Goal: Navigation & Orientation: Find specific page/section

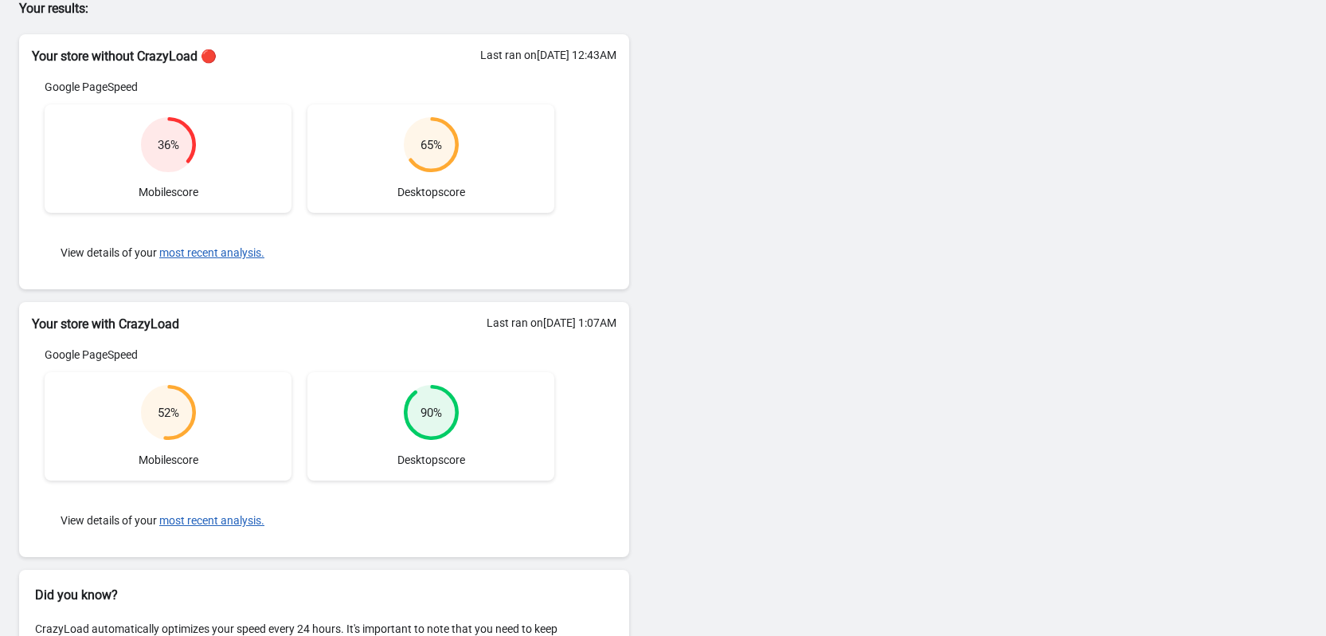
scroll to position [135, 0]
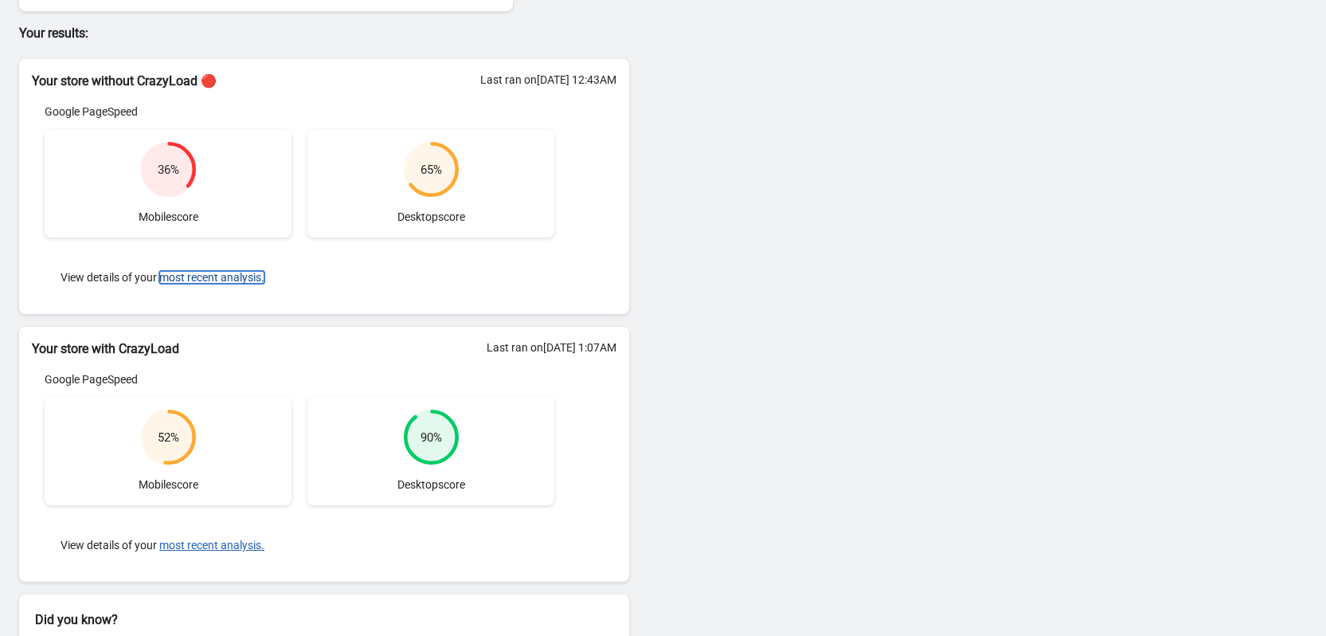
click at [217, 272] on button "most recent analysis." at bounding box center [211, 277] width 105 height 13
click at [224, 276] on body "Dashboard Billing Help Center Get support Dashboard Billing Help Center Get sup…" at bounding box center [663, 183] width 1326 height 636
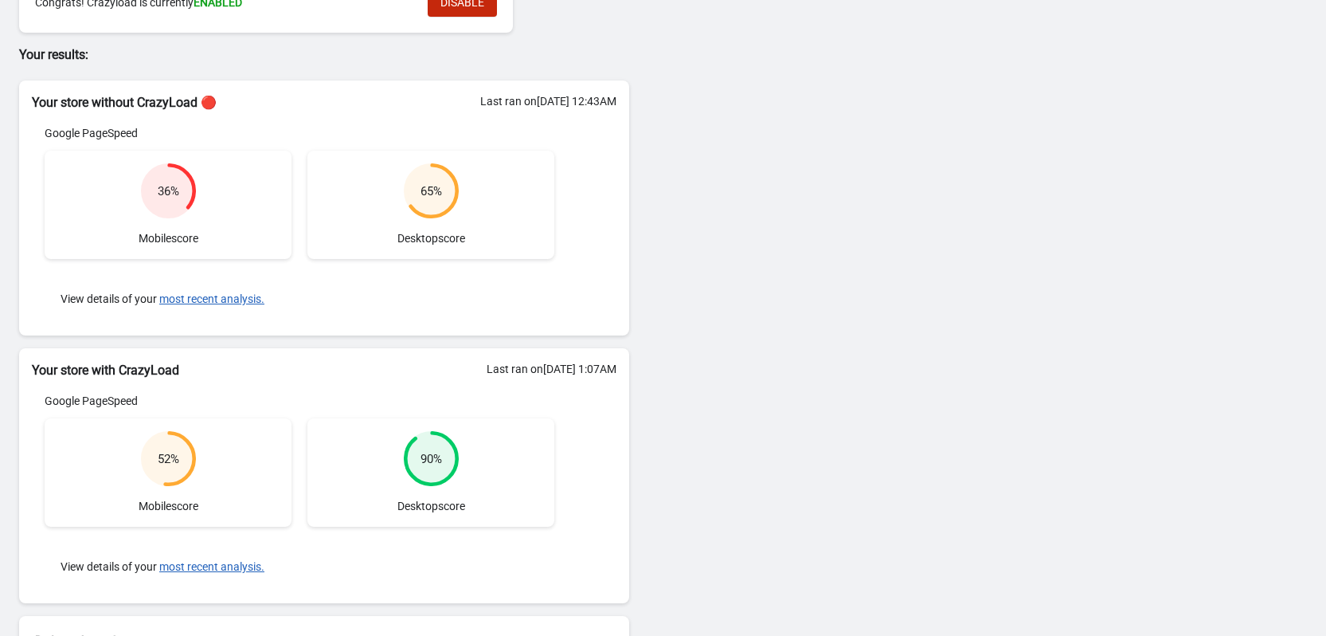
scroll to position [0, 0]
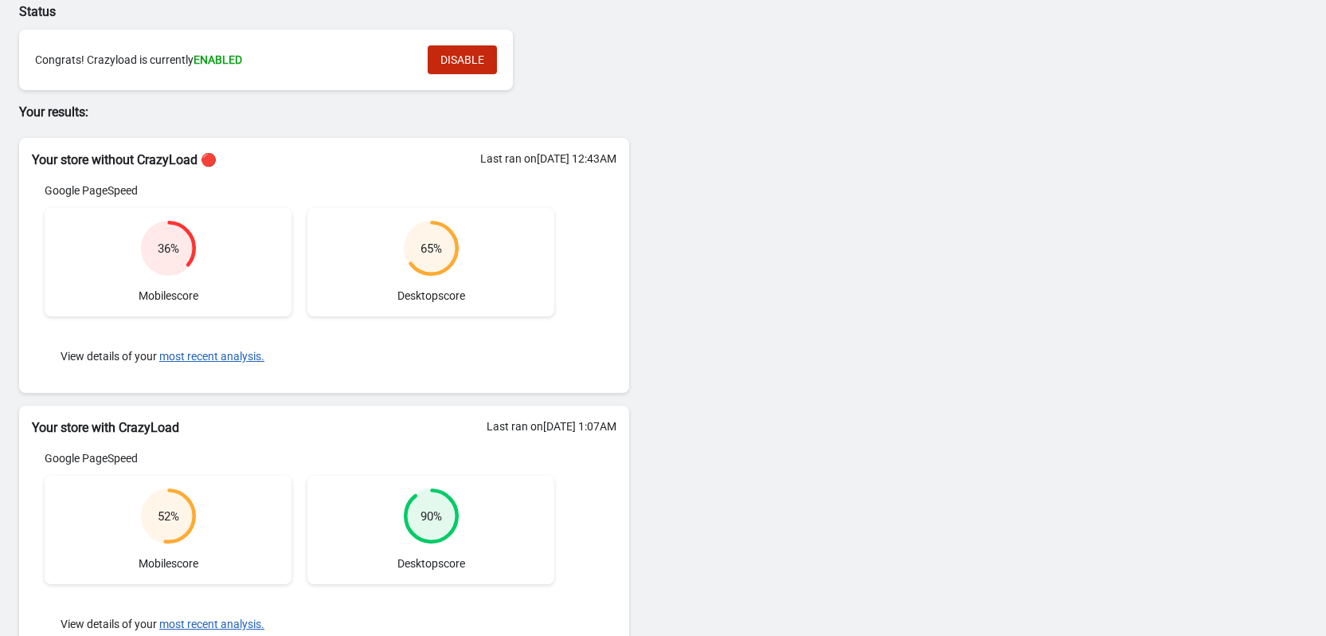
scroll to position [56, 0]
